Goal: Transaction & Acquisition: Purchase product/service

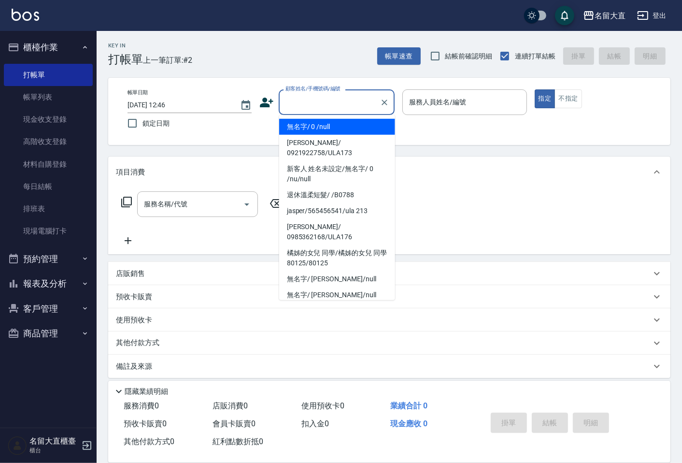
click at [360, 100] on input "顧客姓名/手機號碼/編號" at bounding box center [329, 102] width 93 height 17
drag, startPoint x: 348, startPoint y: 127, endPoint x: 365, endPoint y: 122, distance: 18.0
click at [348, 127] on li "無名字/ 0 /null" at bounding box center [337, 127] width 116 height 16
type input "無名字/ 0 /null"
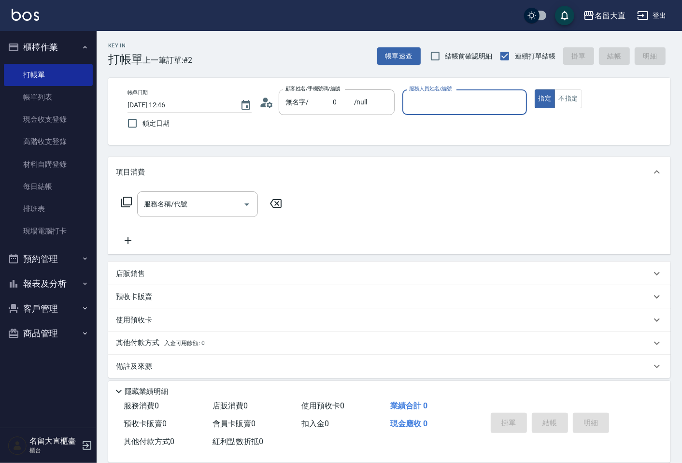
click at [410, 105] on input "服務人員姓名/編號" at bounding box center [464, 102] width 115 height 17
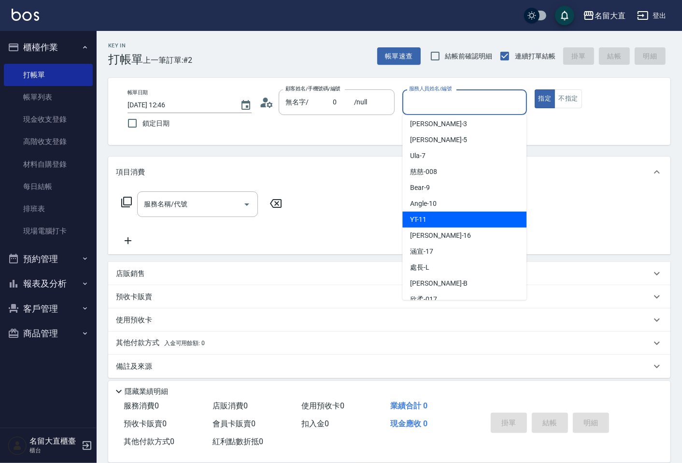
scroll to position [107, 0]
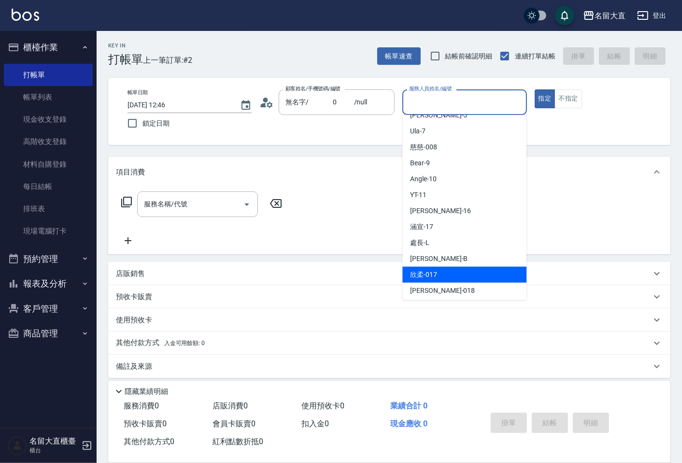
click at [437, 268] on div "欣柔 -017" at bounding box center [464, 275] width 124 height 16
type input "欣柔-017"
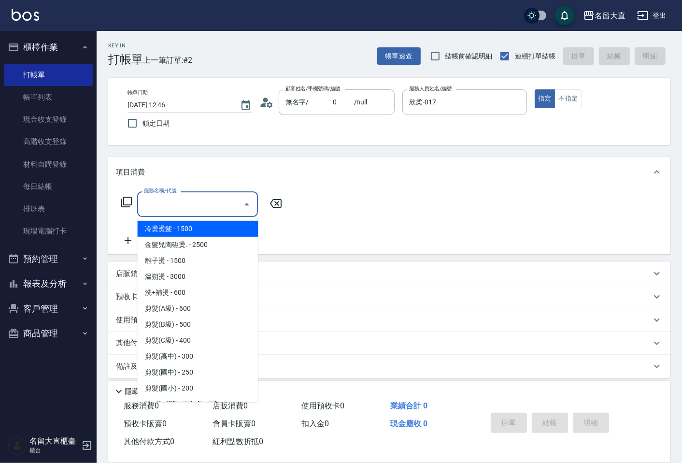
click at [221, 197] on input "服務名稱/代號" at bounding box center [190, 204] width 98 height 17
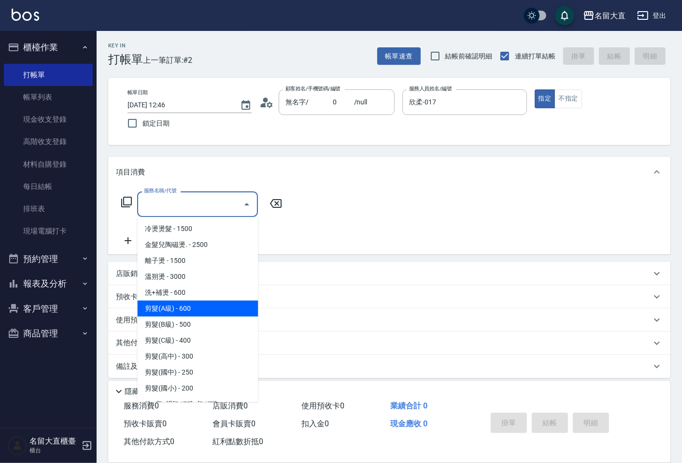
drag, startPoint x: 170, startPoint y: 307, endPoint x: 206, endPoint y: 278, distance: 46.7
click at [170, 307] on span "剪髮(A級) - 600" at bounding box center [197, 308] width 121 height 16
type input "剪髮(A級)(301)"
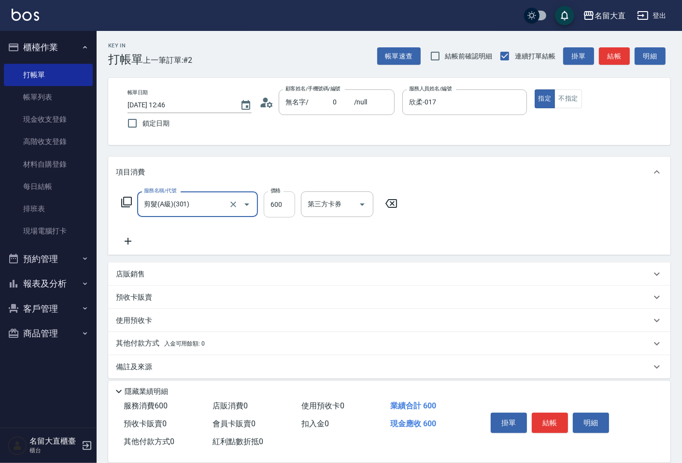
click at [277, 208] on input "600" at bounding box center [279, 204] width 31 height 26
type input "150"
click at [538, 422] on button "結帳" at bounding box center [550, 422] width 36 height 20
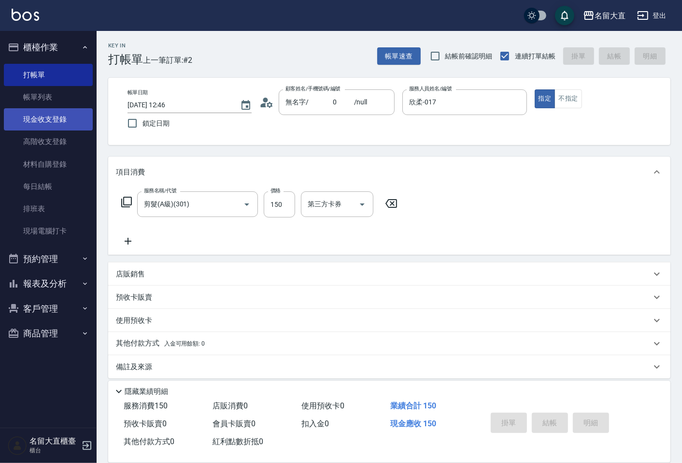
type input "[DATE] 14:00"
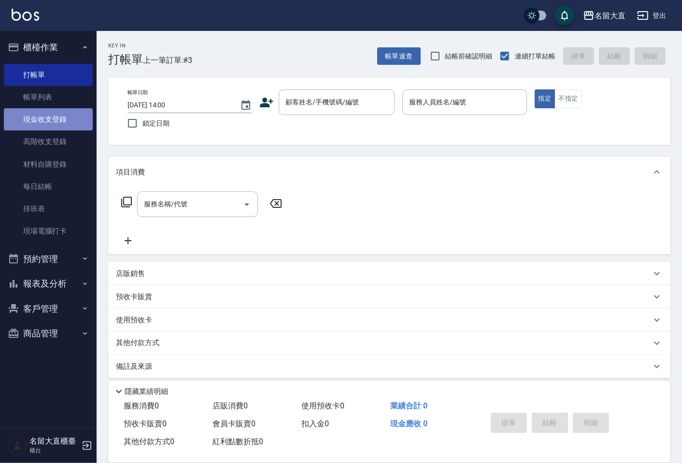
drag, startPoint x: 65, startPoint y: 124, endPoint x: 72, endPoint y: 108, distance: 17.9
click at [65, 123] on link "現金收支登錄" at bounding box center [48, 119] width 89 height 22
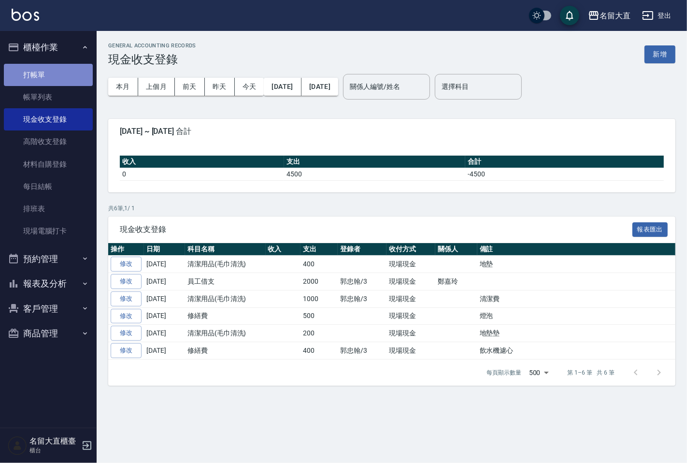
click at [78, 82] on link "打帳單" at bounding box center [48, 75] width 89 height 22
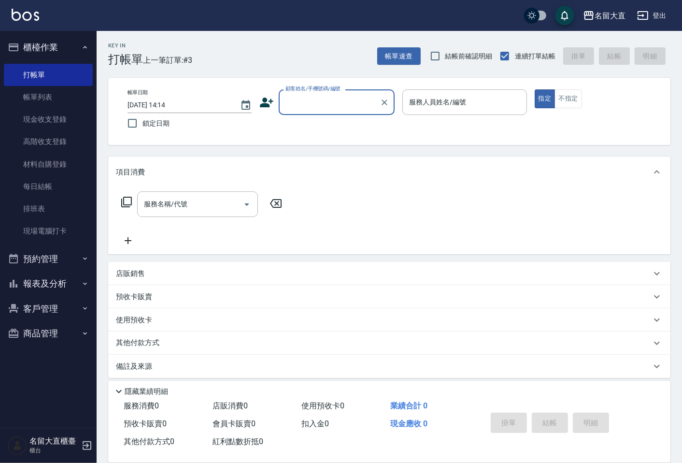
click at [358, 100] on input "顧客姓名/手機號碼/編號" at bounding box center [329, 102] width 93 height 17
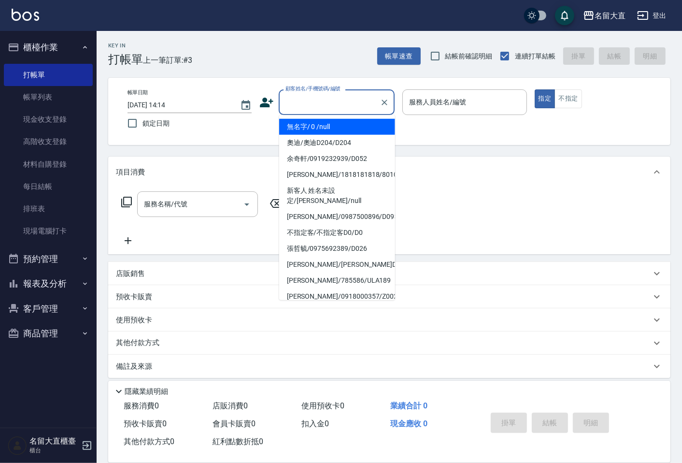
click at [358, 123] on li "無名字/ 0 /null" at bounding box center [337, 127] width 116 height 16
type input "無名字/ 0 /null"
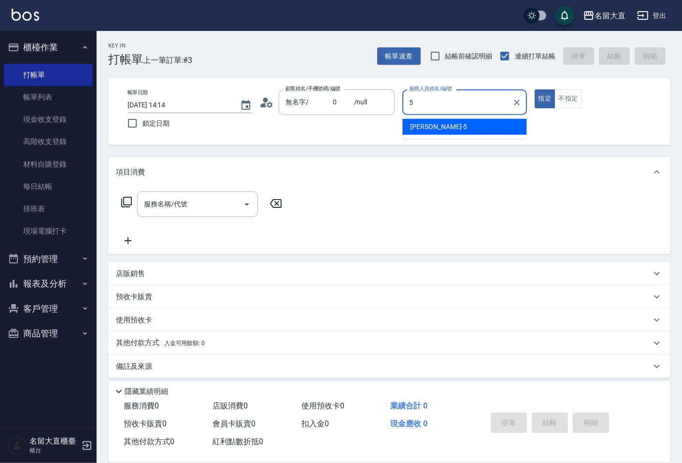
type input "Reese-5"
type button "true"
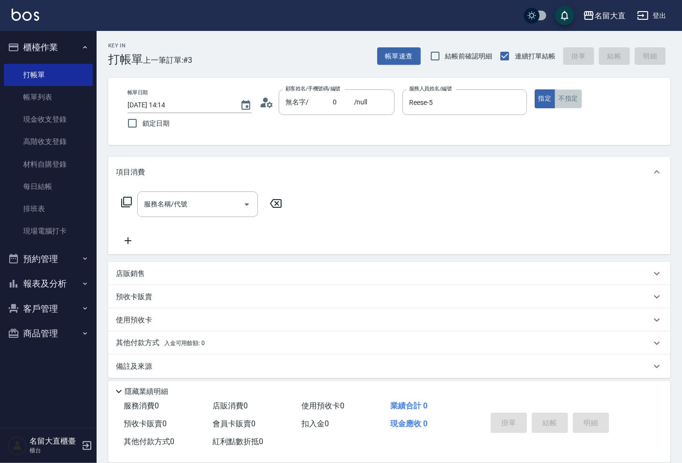
click at [570, 99] on button "不指定" at bounding box center [567, 98] width 27 height 19
click at [216, 198] on input "服務名稱/代號" at bounding box center [190, 204] width 98 height 17
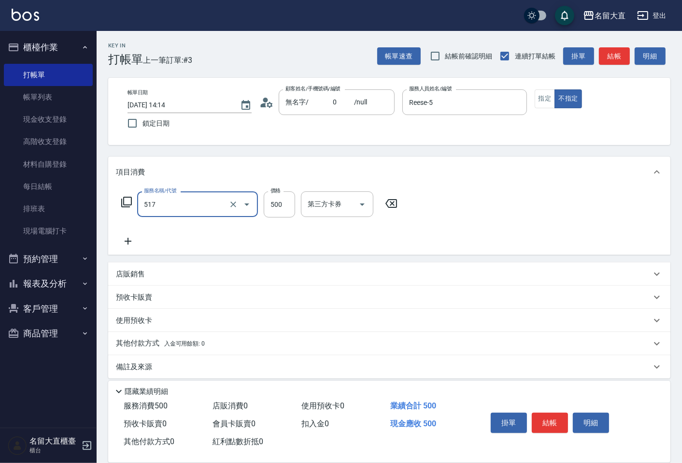
type input "舒醒頭皮(517)"
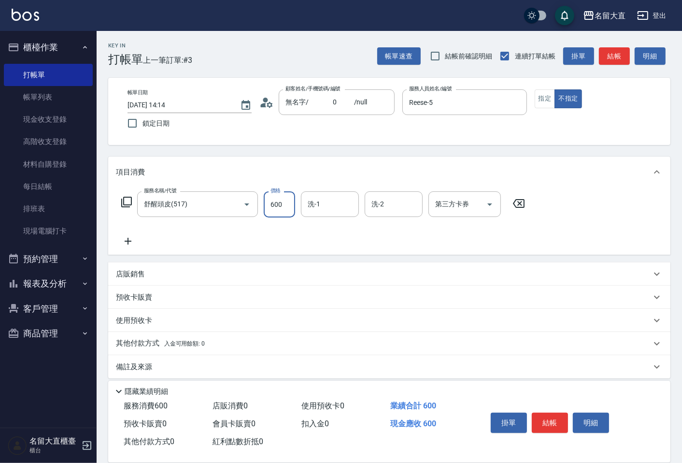
type input "600"
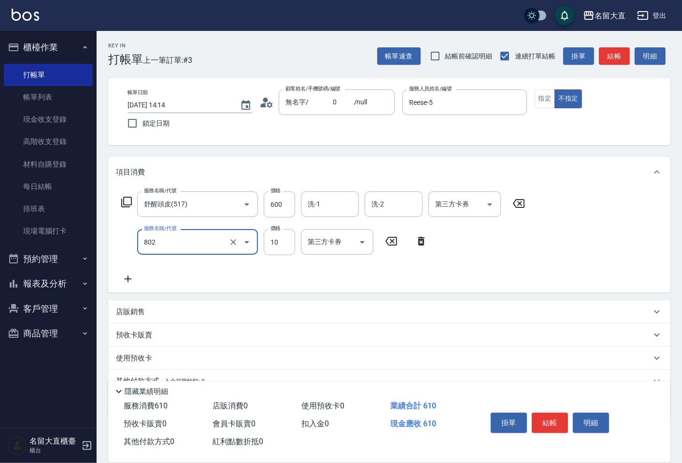
type input "潤絲(802)"
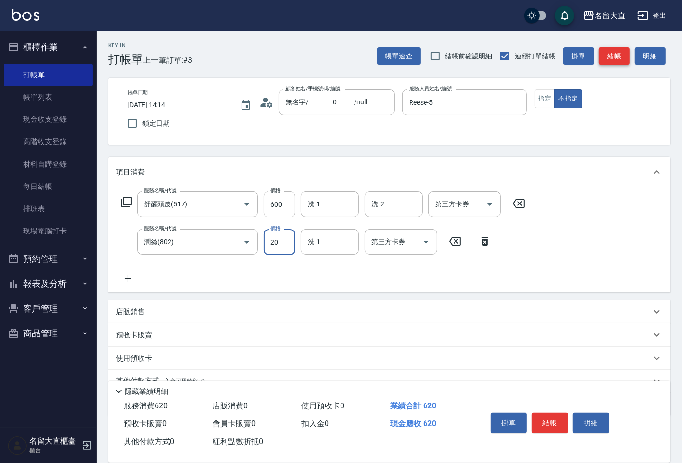
type input "20"
click at [619, 60] on button "結帳" at bounding box center [614, 56] width 31 height 18
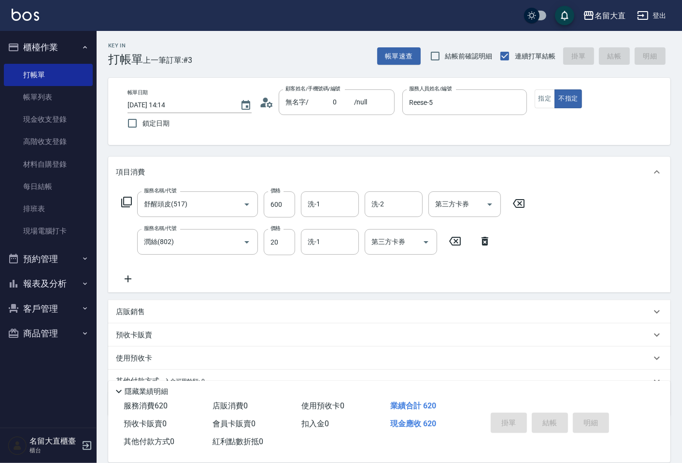
type input "[DATE] 14:15"
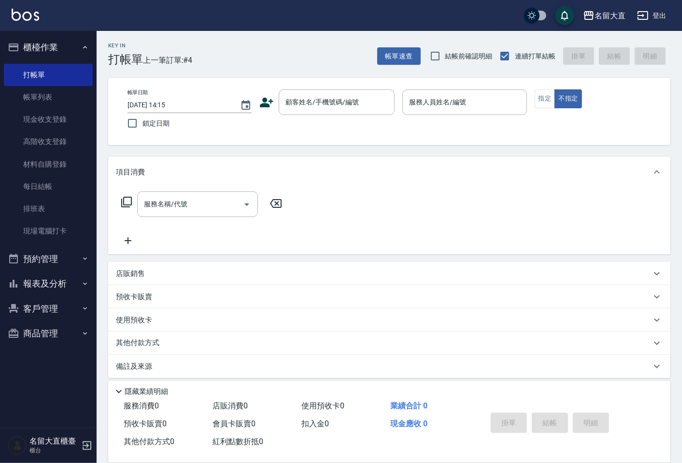
drag, startPoint x: 619, startPoint y: 60, endPoint x: 534, endPoint y: 5, distance: 101.5
click at [616, 58] on div "帳單速查 結帳前確認明細 連續打單結帳 掛單 結帳 明細" at bounding box center [523, 56] width 293 height 20
